Goal: Task Accomplishment & Management: Complete application form

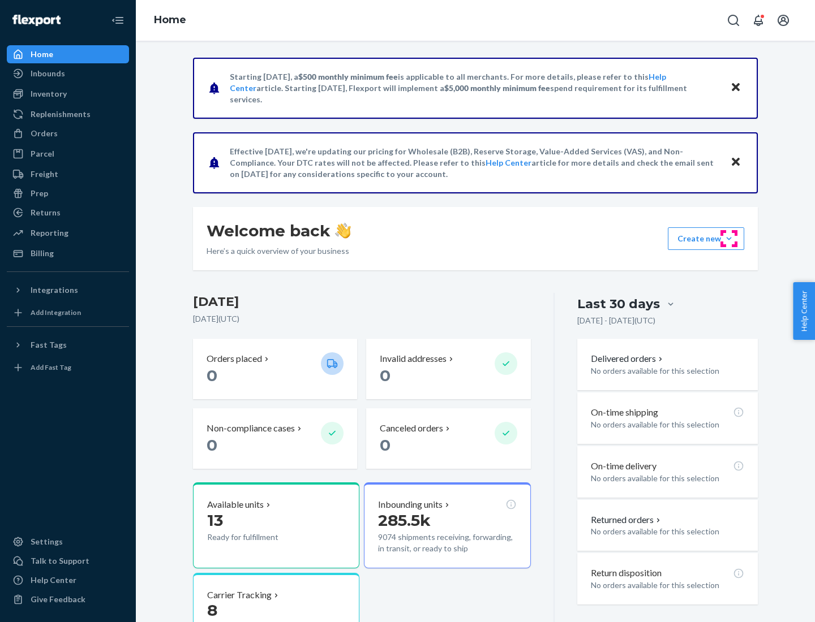
click at [729, 239] on button "Create new Create new inbound Create new order Create new product" at bounding box center [705, 238] width 76 height 23
click at [68, 74] on div "Inbounds" at bounding box center [68, 74] width 120 height 16
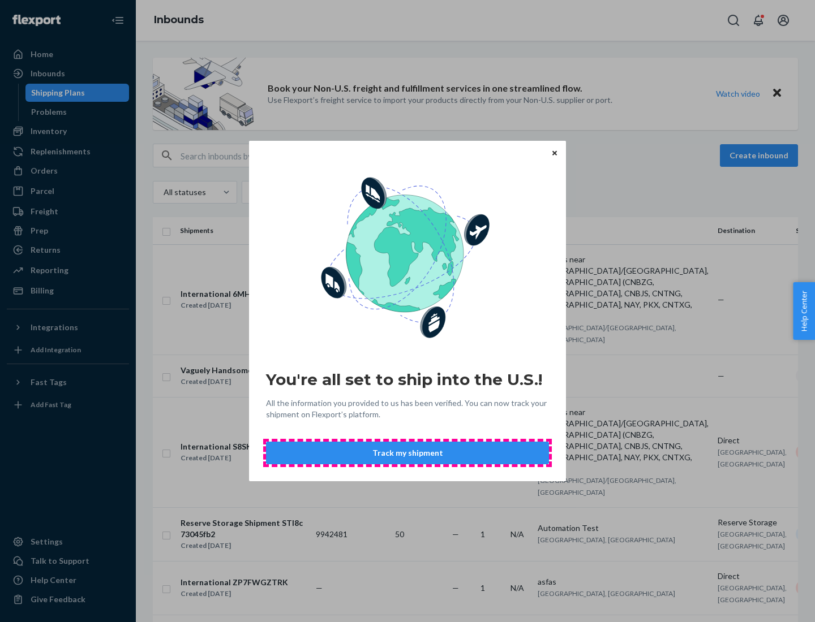
click at [407, 453] on button "Track my shipment" at bounding box center [407, 453] width 283 height 23
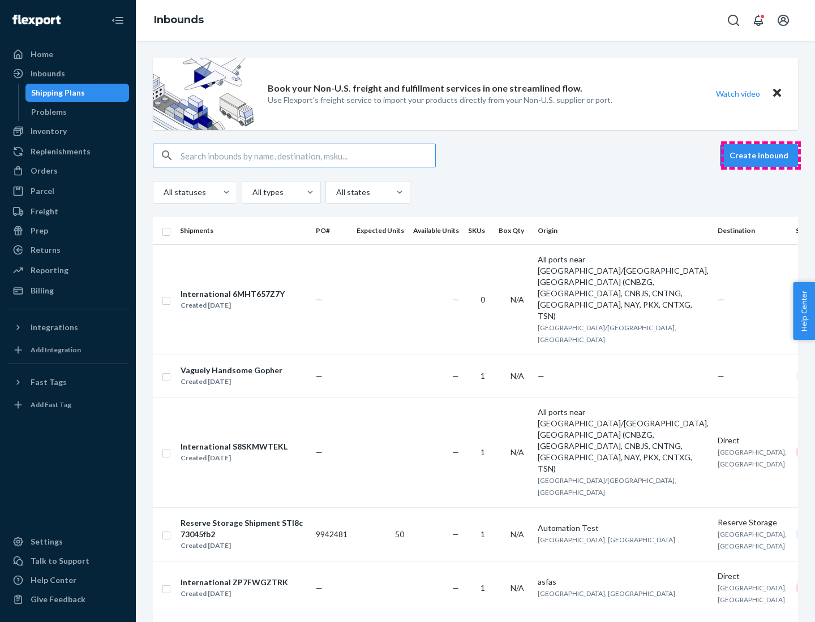
click at [760, 156] on button "Create inbound" at bounding box center [759, 155] width 78 height 23
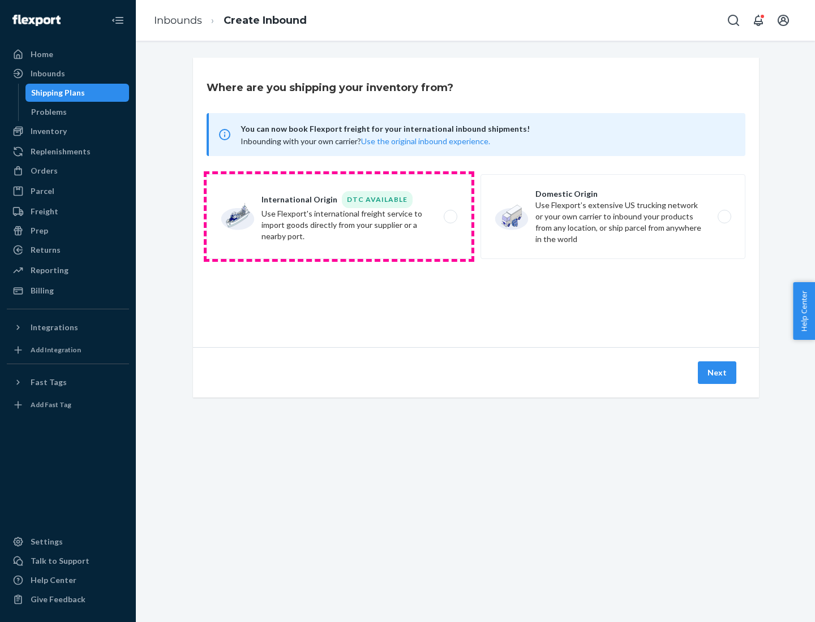
click at [339, 217] on label "International Origin DTC Available Use Flexport's international freight service…" at bounding box center [338, 216] width 265 height 85
click at [450, 217] on input "International Origin DTC Available Use Flexport's international freight service…" at bounding box center [453, 216] width 7 height 7
radio input "true"
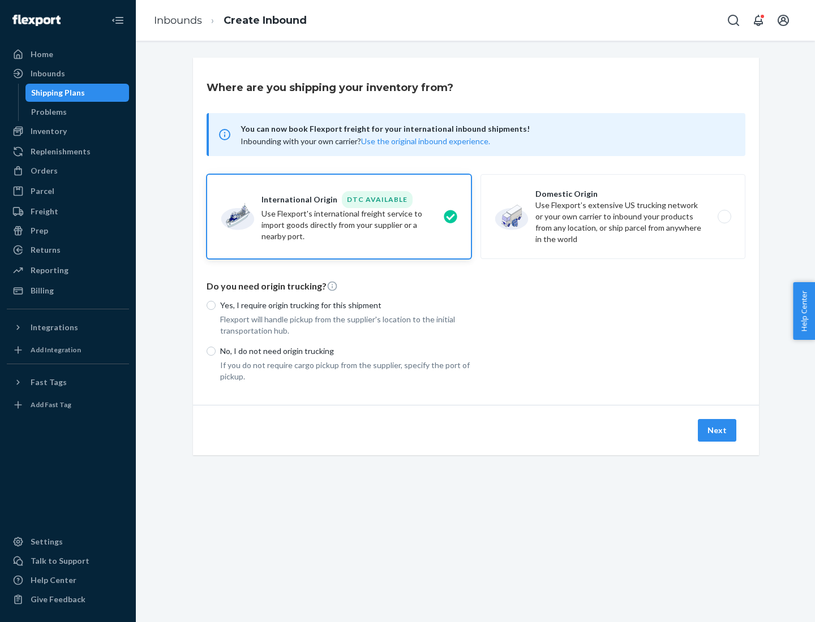
click at [346, 351] on p "No, I do not need origin trucking" at bounding box center [345, 351] width 251 height 11
click at [216, 351] on input "No, I do not need origin trucking" at bounding box center [210, 351] width 9 height 9
radio input "true"
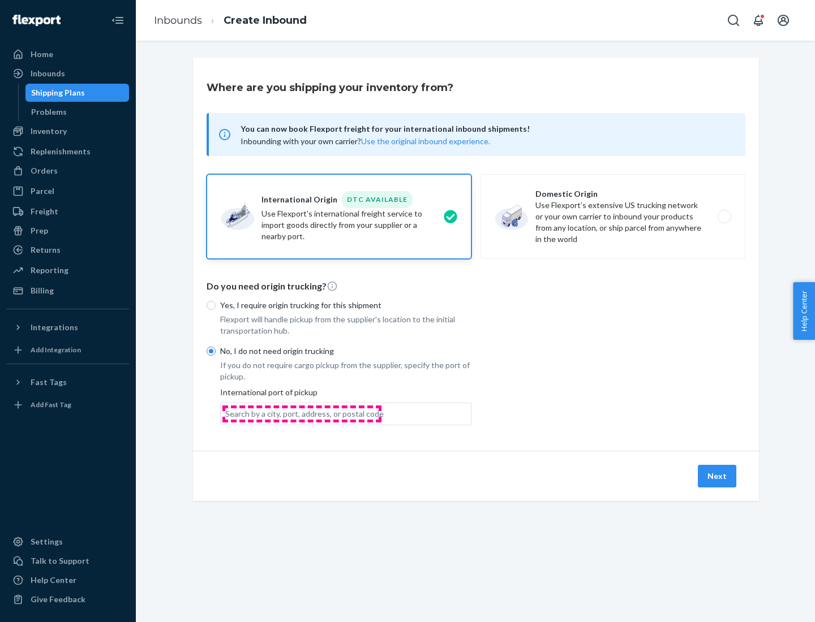
click at [301, 413] on div "Search by a city, port, address, or postal code" at bounding box center [304, 413] width 158 height 11
click at [226, 413] on input "Search by a city, port, address, or postal code" at bounding box center [225, 413] width 1 height 11
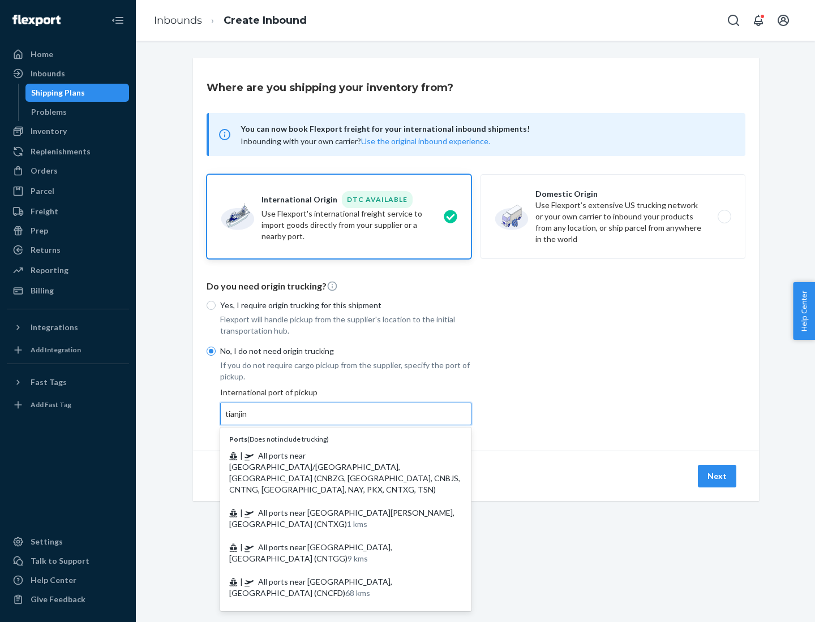
click at [334, 455] on span "| All ports near [GEOGRAPHIC_DATA]/[GEOGRAPHIC_DATA], [GEOGRAPHIC_DATA] (CNBZG,…" at bounding box center [344, 473] width 231 height 44
click at [248, 420] on input "tianjin" at bounding box center [236, 413] width 23 height 11
type input "All ports near [GEOGRAPHIC_DATA]/[GEOGRAPHIC_DATA], [GEOGRAPHIC_DATA] (CNBZG, […"
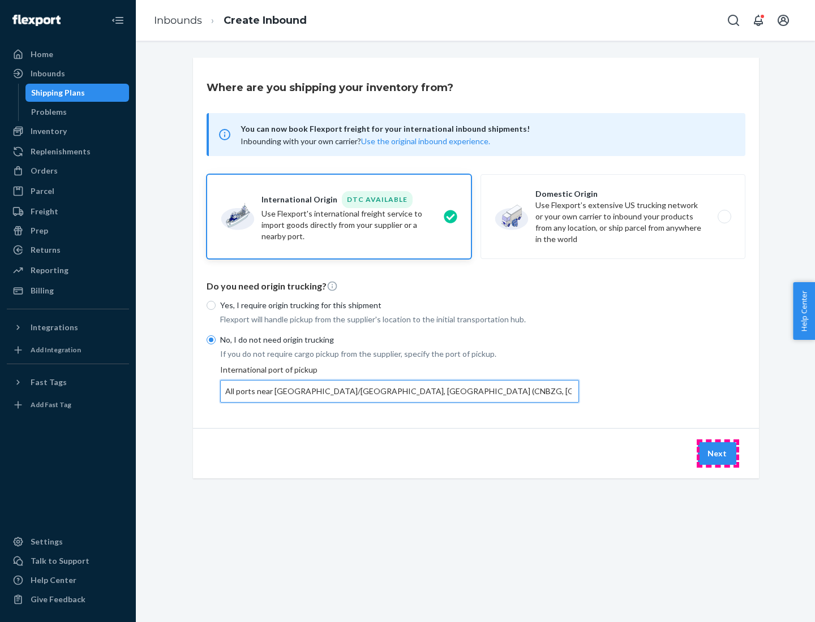
click at [717, 453] on button "Next" at bounding box center [716, 453] width 38 height 23
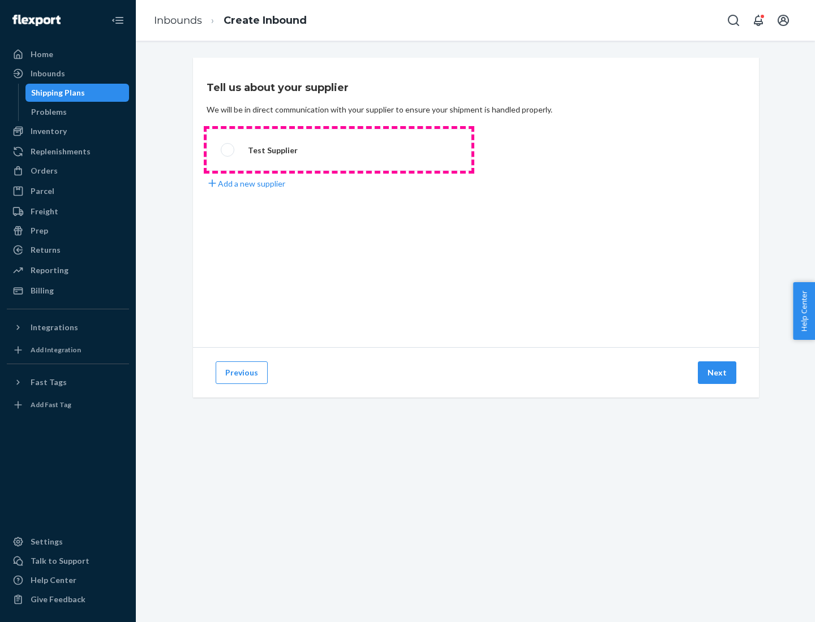
click at [339, 150] on label "Test Supplier" at bounding box center [338, 150] width 265 height 42
click at [228, 150] on input "Test Supplier" at bounding box center [224, 150] width 7 height 7
radio input "true"
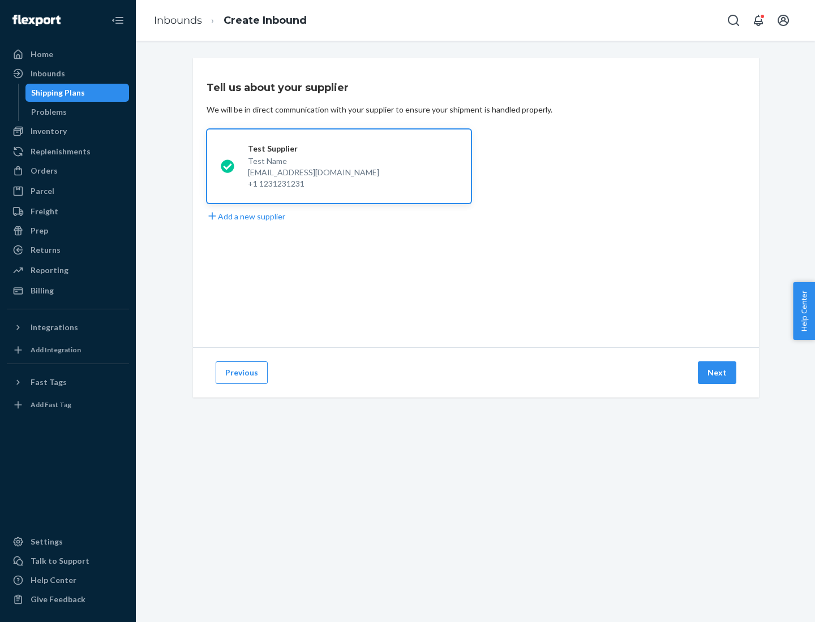
click at [717, 373] on button "Next" at bounding box center [716, 372] width 38 height 23
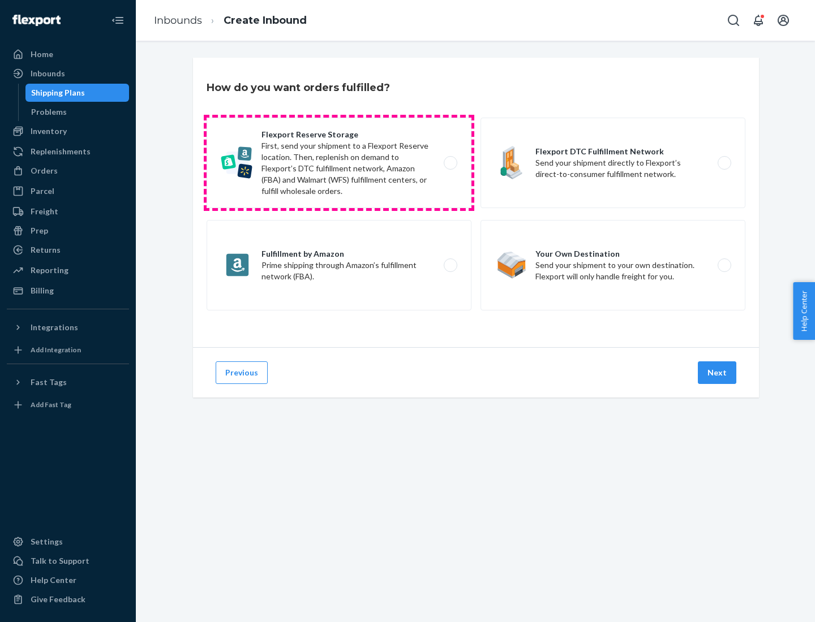
click at [339, 163] on label "Flexport Reserve Storage First, send your shipment to a Flexport Reserve locati…" at bounding box center [338, 163] width 265 height 91
click at [450, 163] on input "Flexport Reserve Storage First, send your shipment to a Flexport Reserve locati…" at bounding box center [453, 163] width 7 height 7
radio input "true"
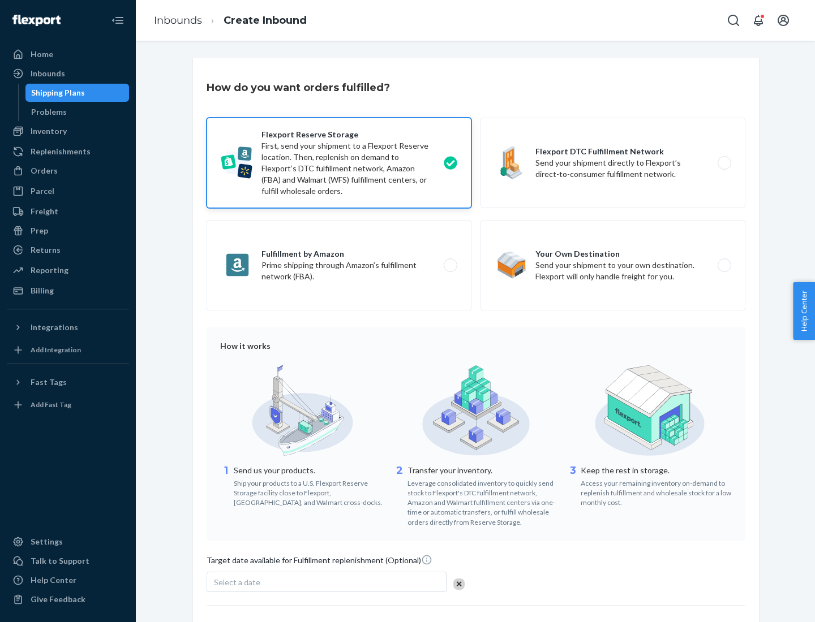
scroll to position [93, 0]
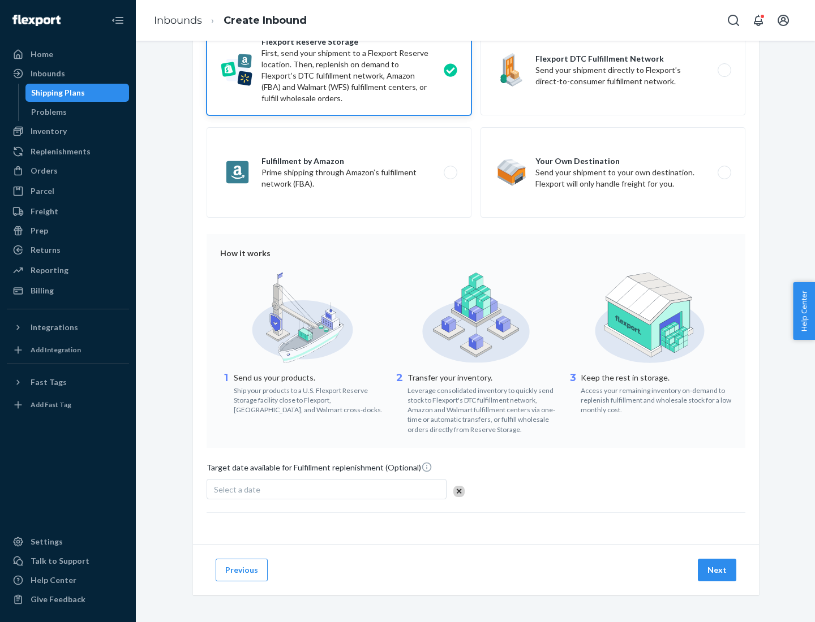
click at [717, 570] on button "Next" at bounding box center [716, 570] width 38 height 23
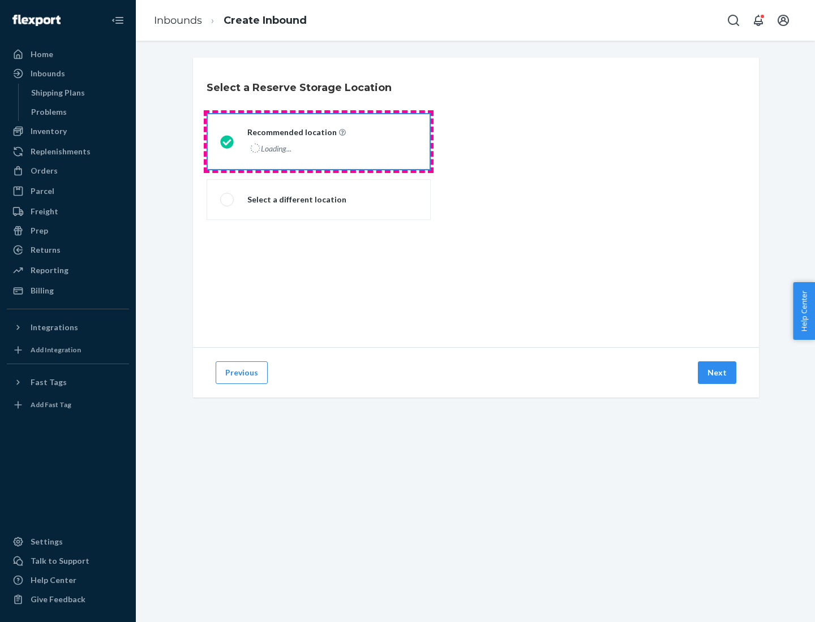
click at [318, 141] on div "Loading..." at bounding box center [295, 148] width 96 height 16
click at [227, 141] on input "Recommended location Loading..." at bounding box center [223, 141] width 7 height 7
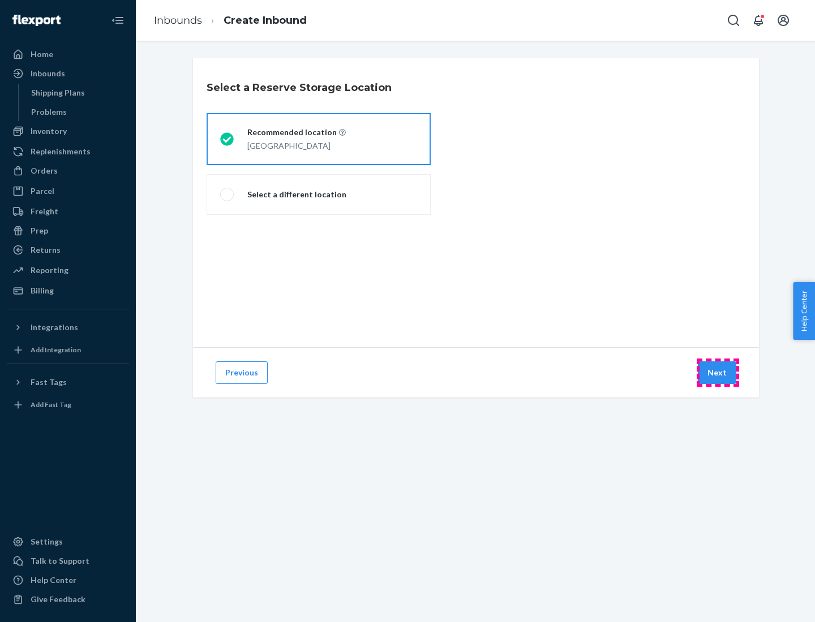
click at [717, 373] on button "Next" at bounding box center [716, 372] width 38 height 23
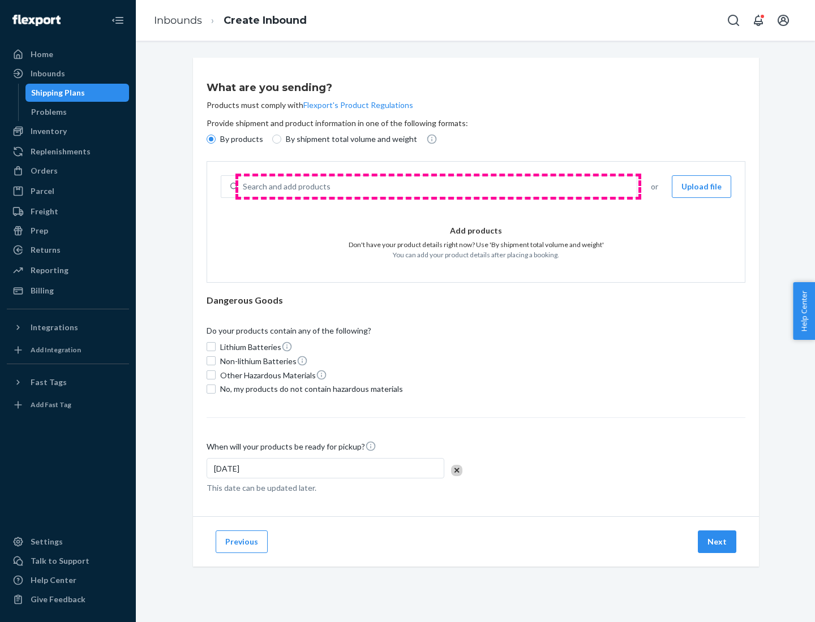
click at [438, 187] on div "Search and add products" at bounding box center [437, 186] width 398 height 20
click at [244, 187] on input "Search and add products" at bounding box center [243, 186] width 1 height 11
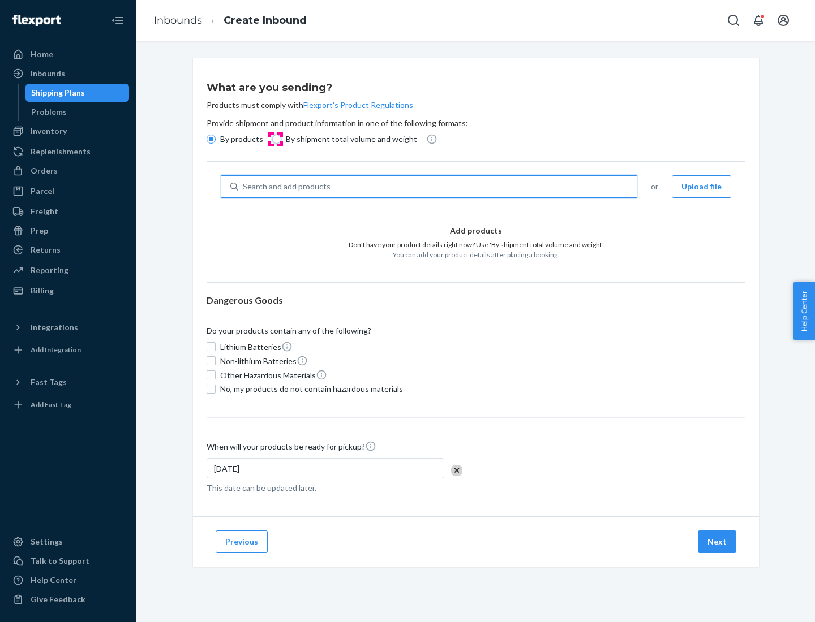
click at [275, 139] on input "By shipment total volume and weight" at bounding box center [276, 139] width 9 height 9
radio input "true"
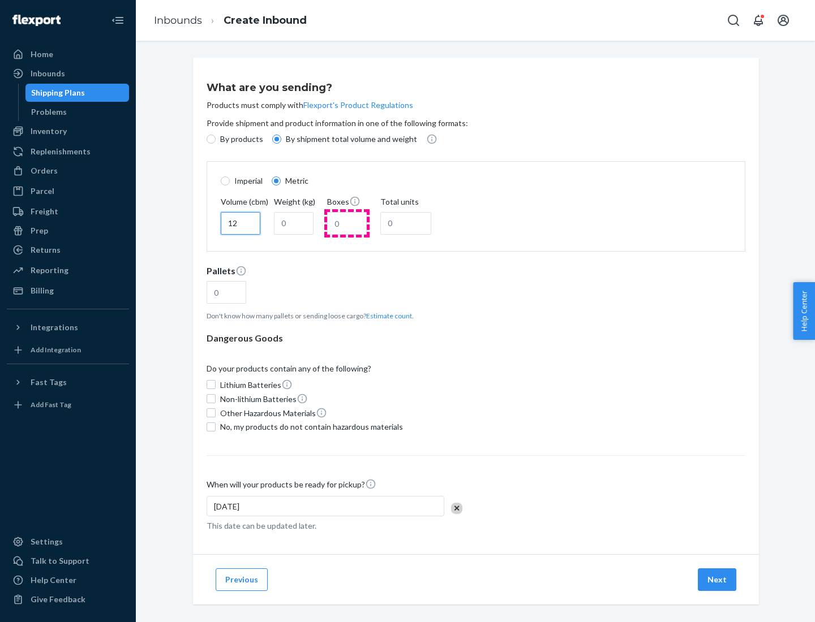
type input "12"
type input "22"
type input "222"
type input "121"
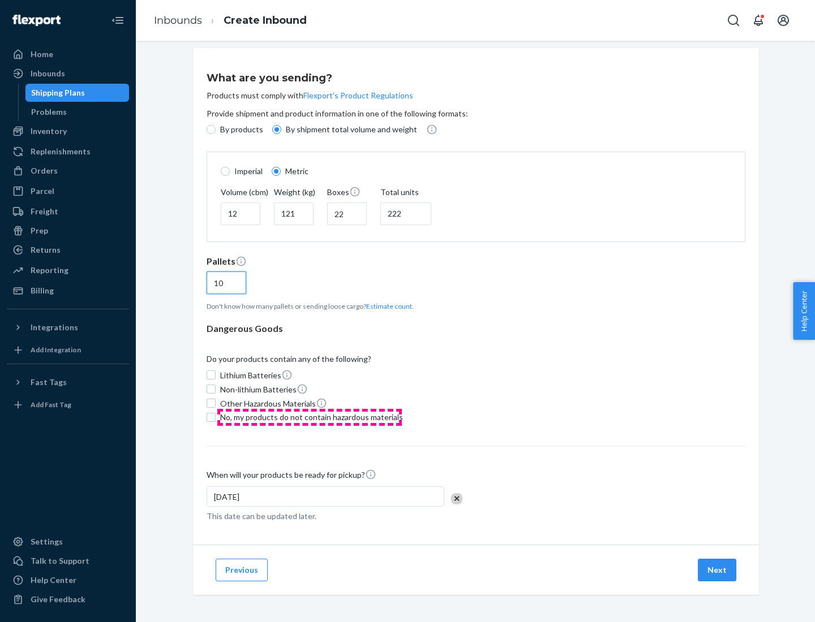
type input "10"
click at [309, 417] on span "No, my products do not contain hazardous materials" at bounding box center [311, 417] width 183 height 11
click at [216, 417] on input "No, my products do not contain hazardous materials" at bounding box center [210, 417] width 9 height 9
checkbox input "true"
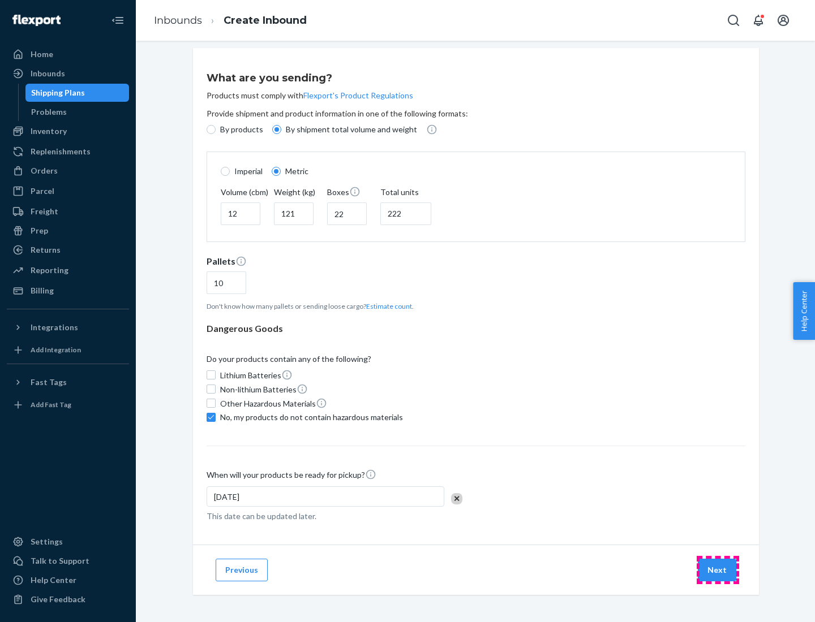
click at [717, 570] on button "Next" at bounding box center [716, 570] width 38 height 23
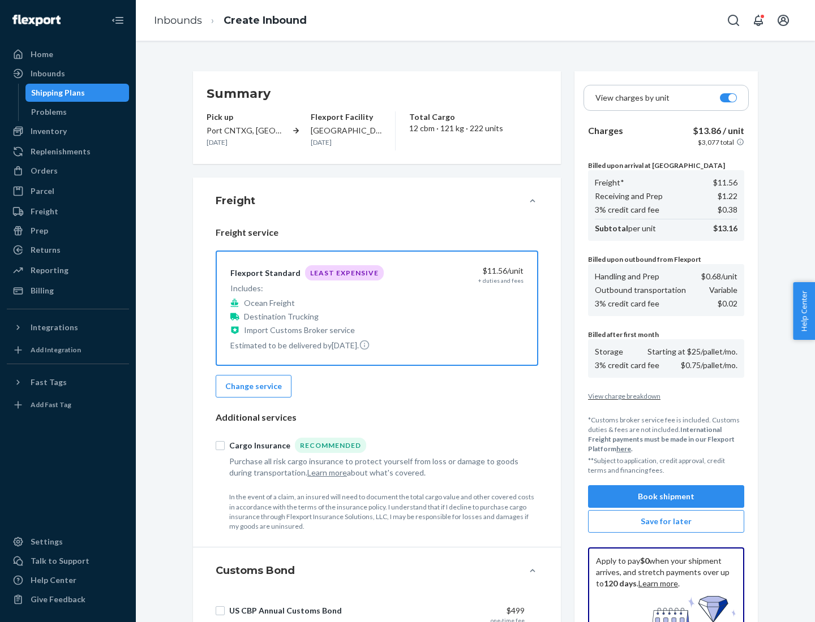
scroll to position [165, 0]
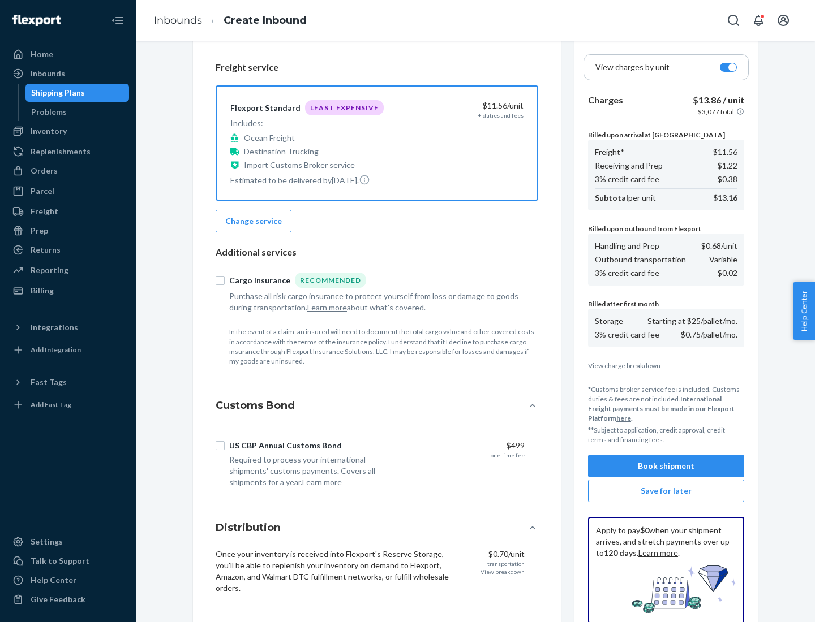
click at [666, 466] on button "Book shipment" at bounding box center [666, 466] width 156 height 23
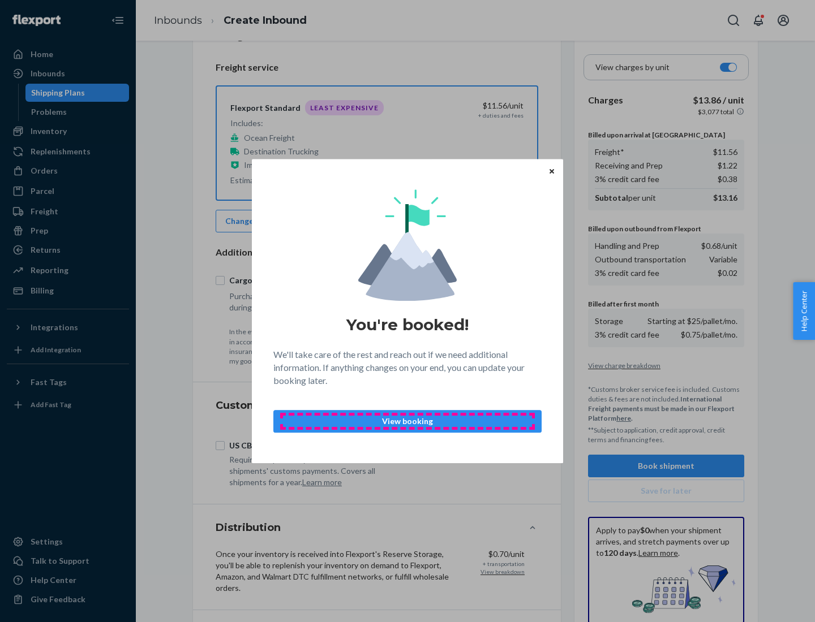
click at [407, 421] on p "View booking" at bounding box center [407, 421] width 249 height 11
